Goal: Information Seeking & Learning: Learn about a topic

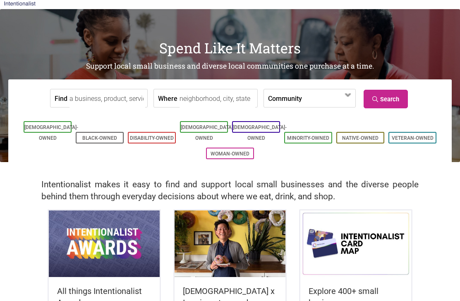
scroll to position [25, 0]
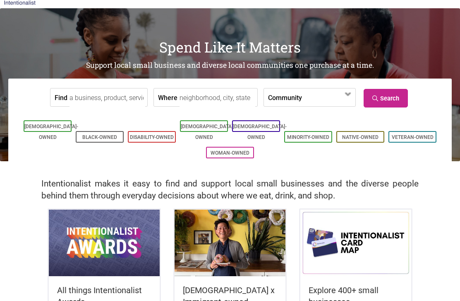
click at [126, 100] on input "Find" at bounding box center [107, 97] width 76 height 19
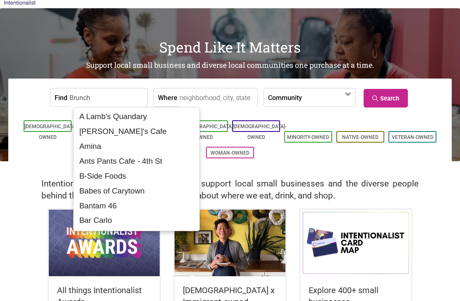
type input "Brunch"
click at [236, 100] on input "Where" at bounding box center [217, 97] width 76 height 19
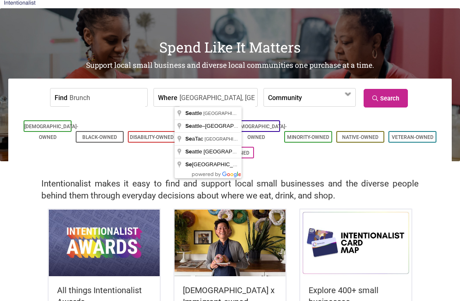
type input "Seattle, WA, USA"
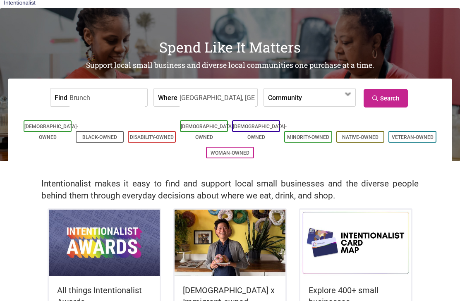
click at [382, 99] on link "Search" at bounding box center [385, 98] width 44 height 19
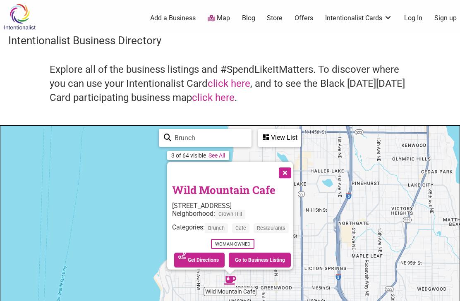
click at [237, 260] on link "Go to Business Listing" at bounding box center [260, 260] width 62 height 15
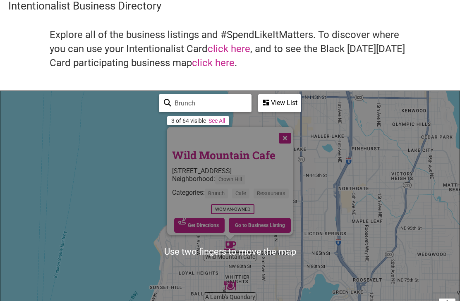
scroll to position [36, 0]
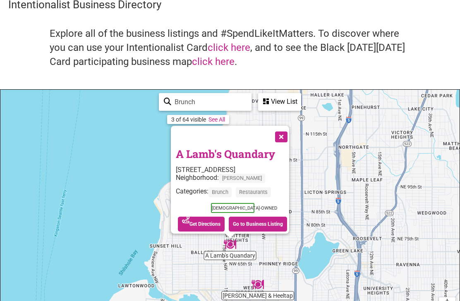
click at [239, 226] on link "Go to Business Listing" at bounding box center [258, 224] width 58 height 15
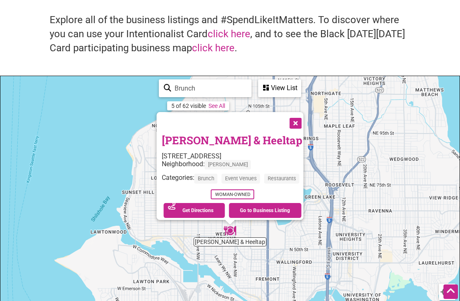
click at [237, 207] on link "Go to Business Listing" at bounding box center [265, 210] width 73 height 15
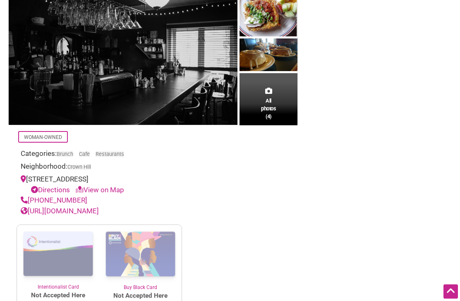
scroll to position [102, 0]
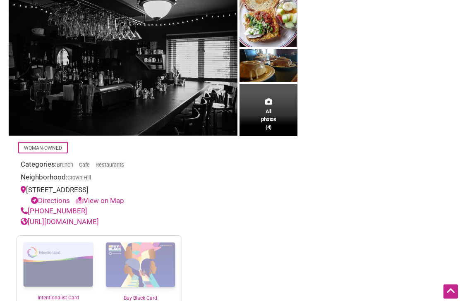
click at [81, 223] on link "[URL][DOMAIN_NAME]" at bounding box center [60, 222] width 78 height 8
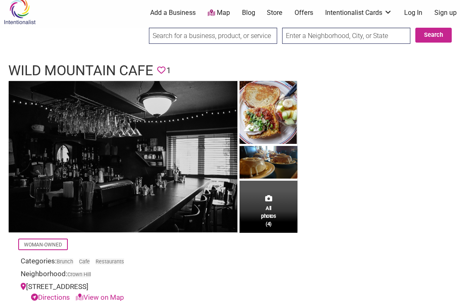
scroll to position [0, 0]
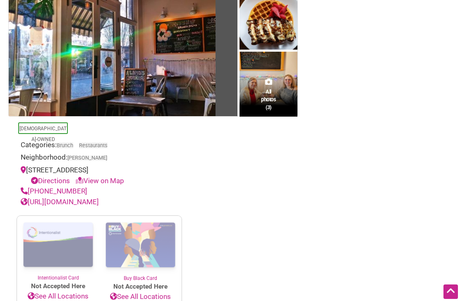
scroll to position [68, 0]
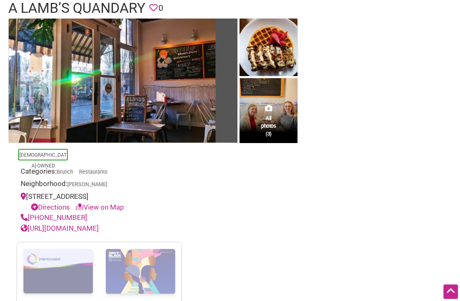
click at [83, 227] on link "https://www.alambsquandary.com/" at bounding box center [60, 228] width 78 height 8
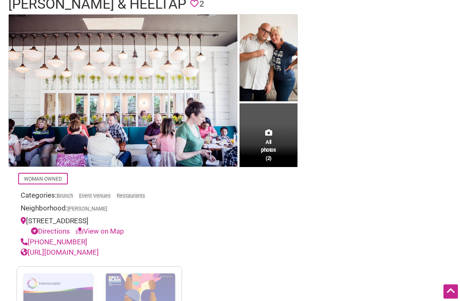
scroll to position [73, 0]
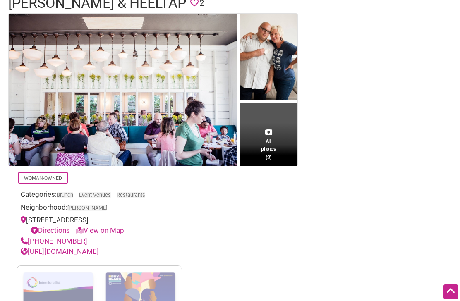
click at [79, 253] on link "[URL][DOMAIN_NAME]" at bounding box center [60, 251] width 78 height 8
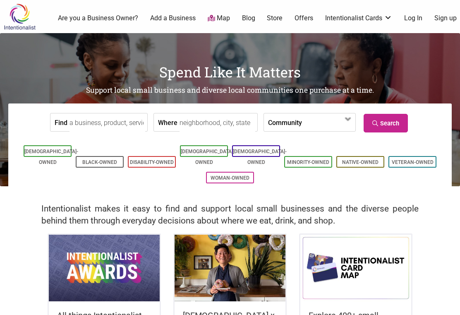
click at [88, 119] on input "Find" at bounding box center [107, 122] width 76 height 19
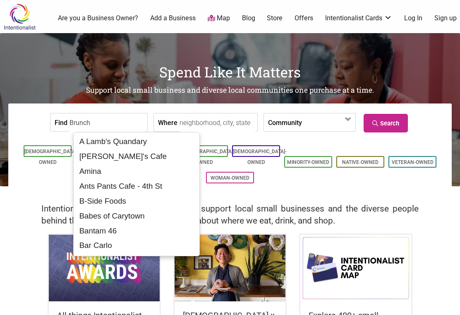
type input "Brunch"
click at [183, 129] on input "Where" at bounding box center [217, 122] width 76 height 19
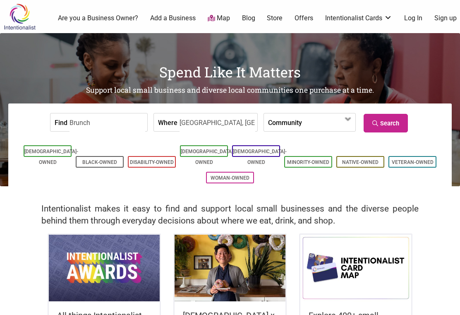
type input "[GEOGRAPHIC_DATA], [GEOGRAPHIC_DATA], [GEOGRAPHIC_DATA]"
click at [385, 125] on link "Search" at bounding box center [385, 123] width 44 height 19
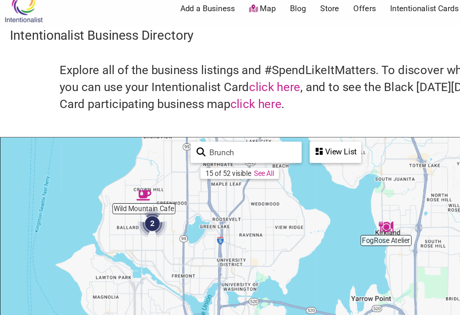
scroll to position [11, 0]
